Goal: Information Seeking & Learning: Find specific fact

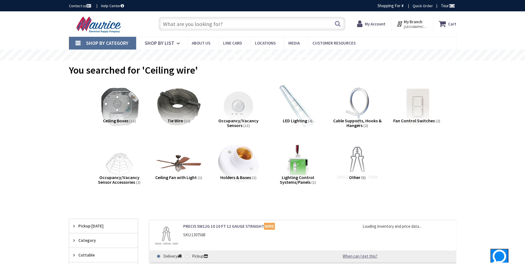
click at [206, 24] on input "text" at bounding box center [252, 24] width 187 height 14
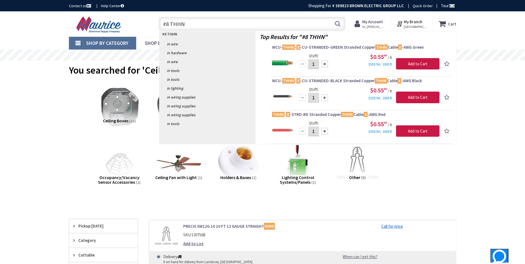
click at [169, 24] on input "#8 THHN" at bounding box center [252, 24] width 187 height 14
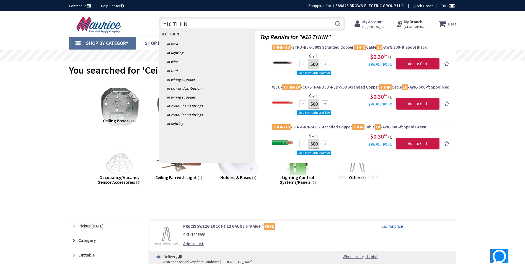
drag, startPoint x: 188, startPoint y: 23, endPoint x: 165, endPoint y: 24, distance: 22.7
click at [165, 24] on input "#10 THHN" at bounding box center [252, 24] width 187 height 14
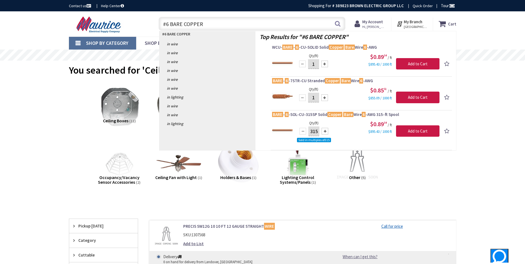
drag, startPoint x: 209, startPoint y: 24, endPoint x: 162, endPoint y: 26, distance: 46.8
click at [162, 26] on input "#6 BARE COPPER" at bounding box center [252, 24] width 187 height 14
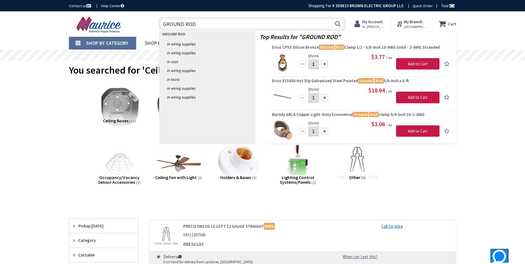
click at [162, 23] on input "GROUND ROD" at bounding box center [252, 24] width 187 height 14
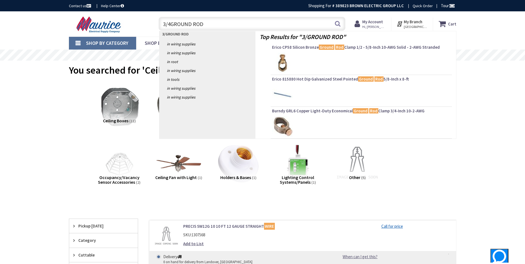
type input "3/4 GROUND ROD"
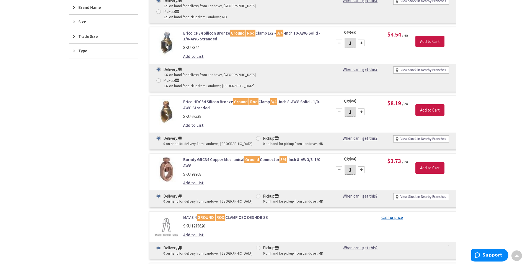
scroll to position [166, 0]
